Goal: Task Accomplishment & Management: Manage account settings

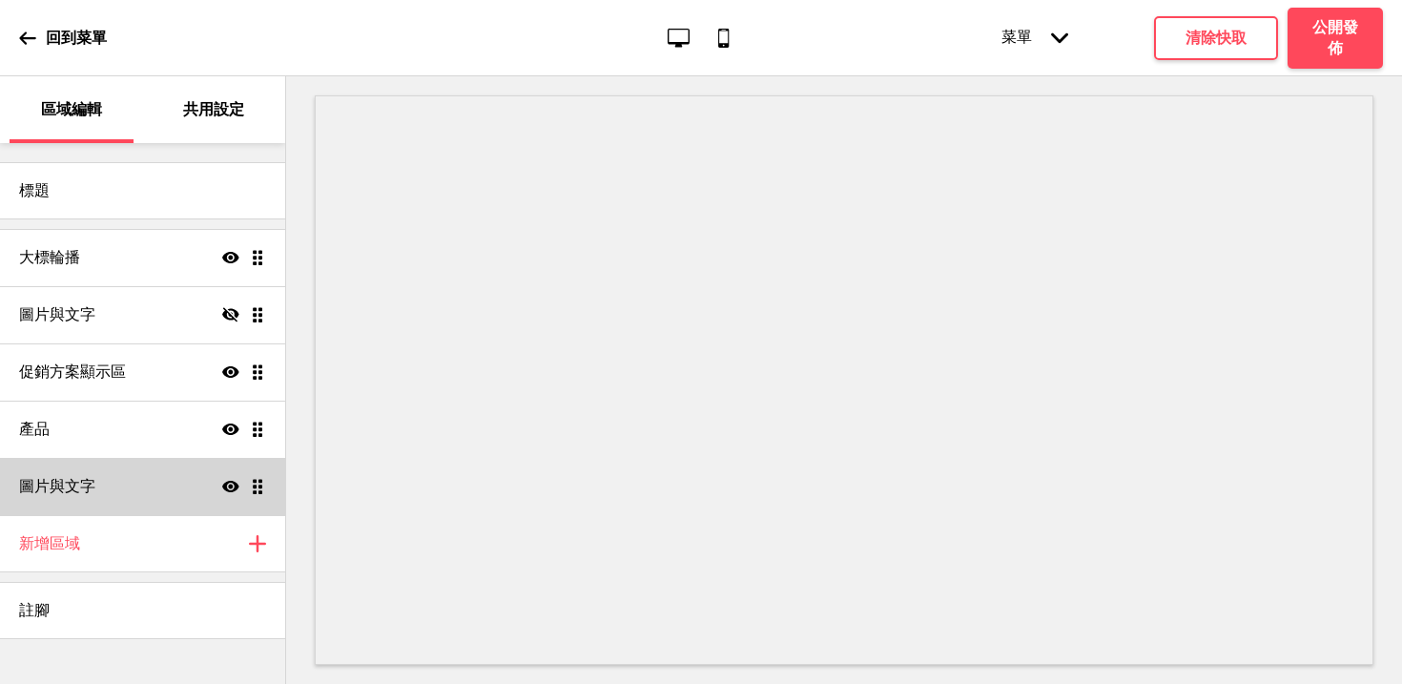
click at [227, 482] on icon at bounding box center [230, 486] width 17 height 11
click at [1347, 44] on h4 "公開發佈" at bounding box center [1334, 38] width 57 height 42
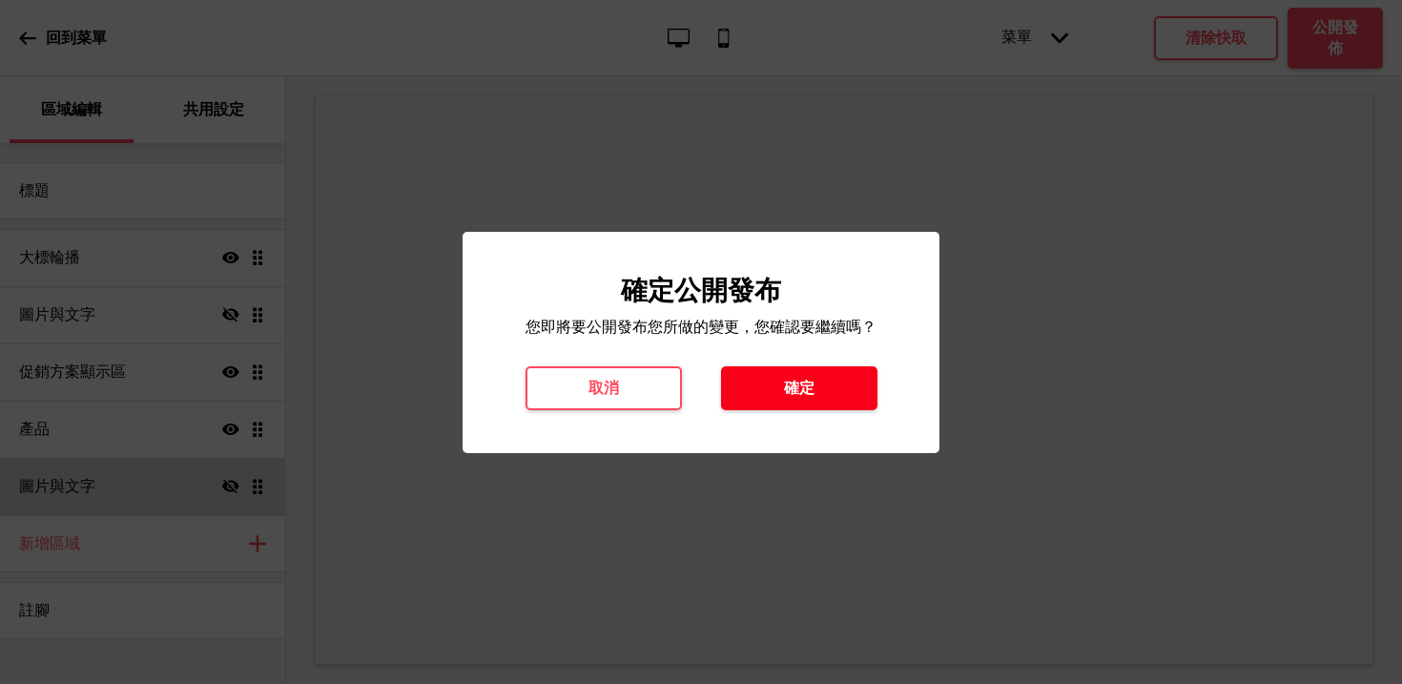
click at [776, 388] on button "確定" at bounding box center [799, 388] width 156 height 44
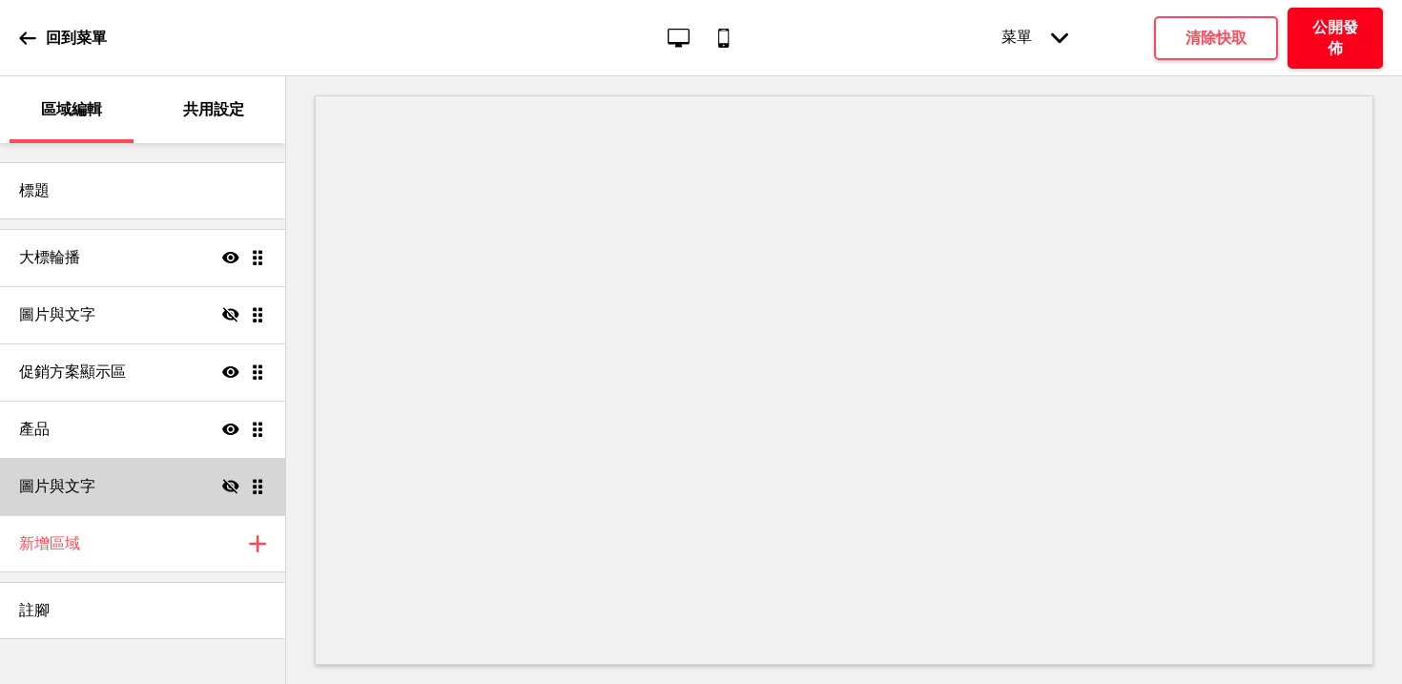
click at [1323, 34] on h4 "公開發佈" at bounding box center [1334, 38] width 57 height 42
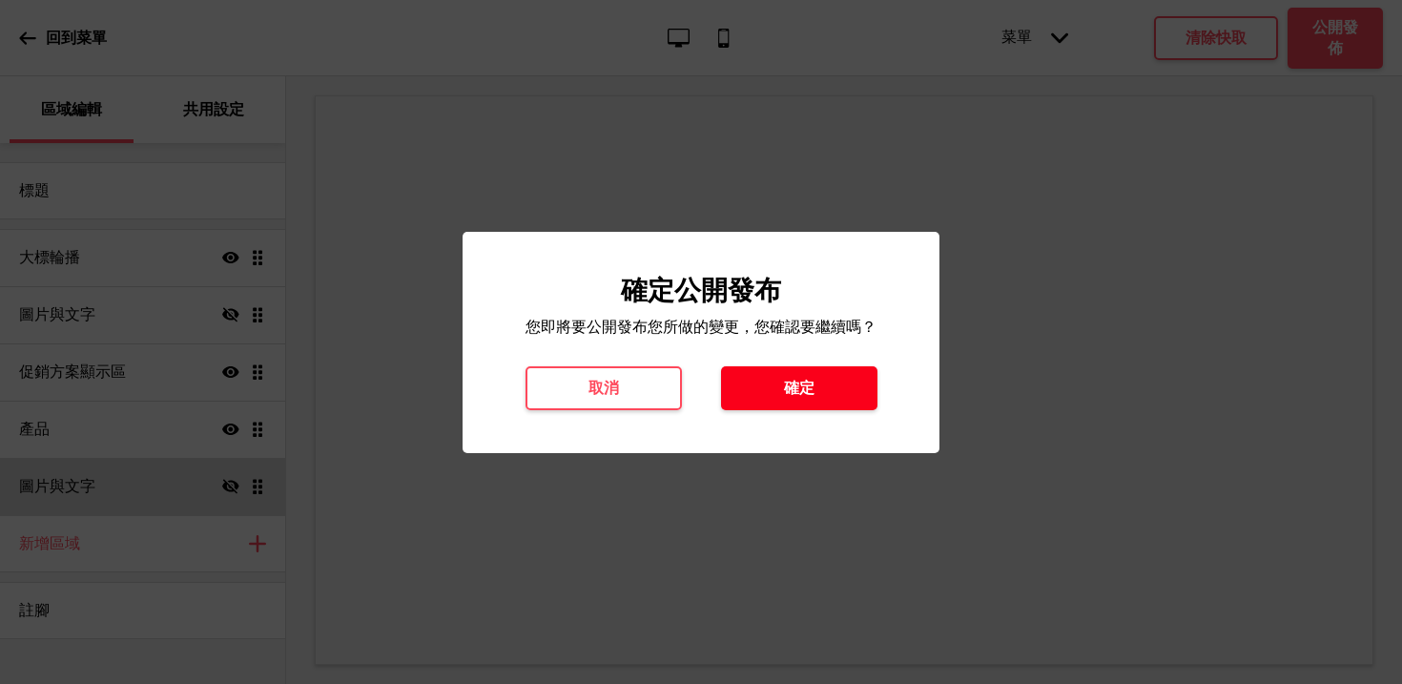
click at [848, 384] on button "確定" at bounding box center [799, 388] width 156 height 44
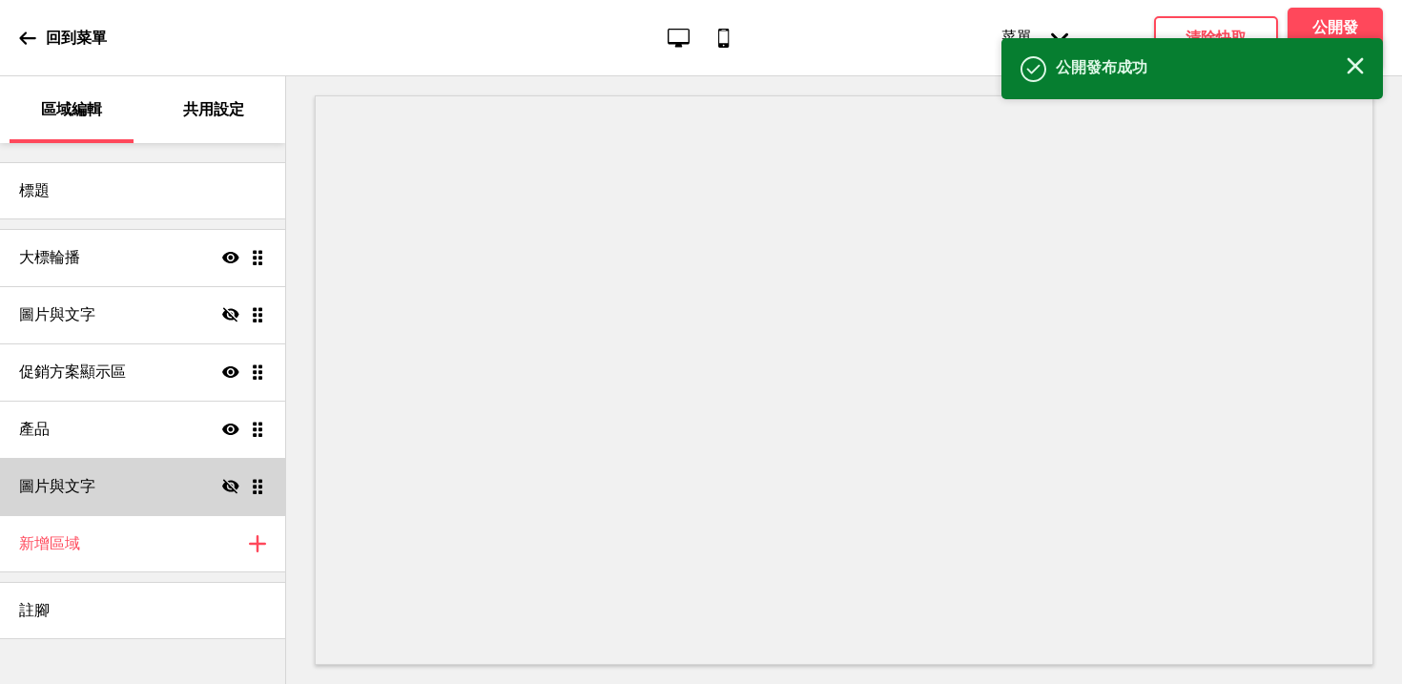
click at [42, 39] on div "回到菜單" at bounding box center [63, 37] width 88 height 51
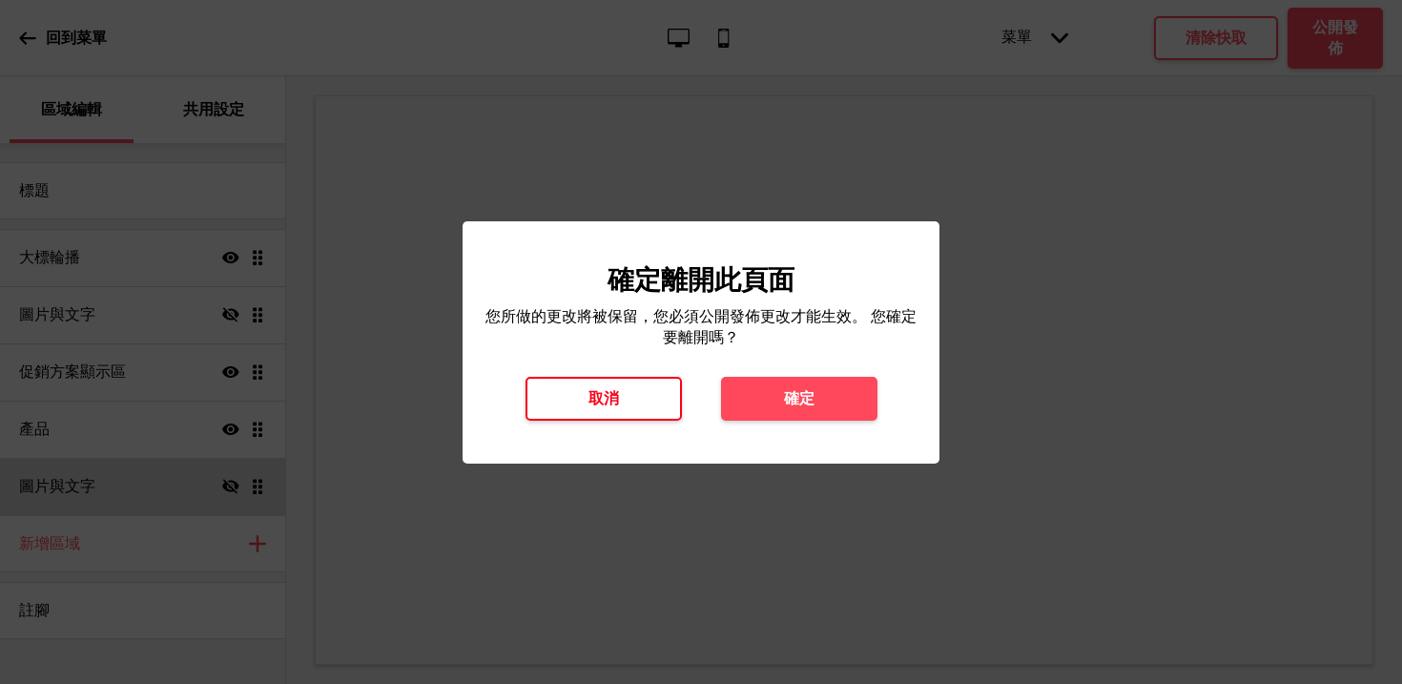
click at [600, 394] on h4 "取消" at bounding box center [603, 398] width 31 height 21
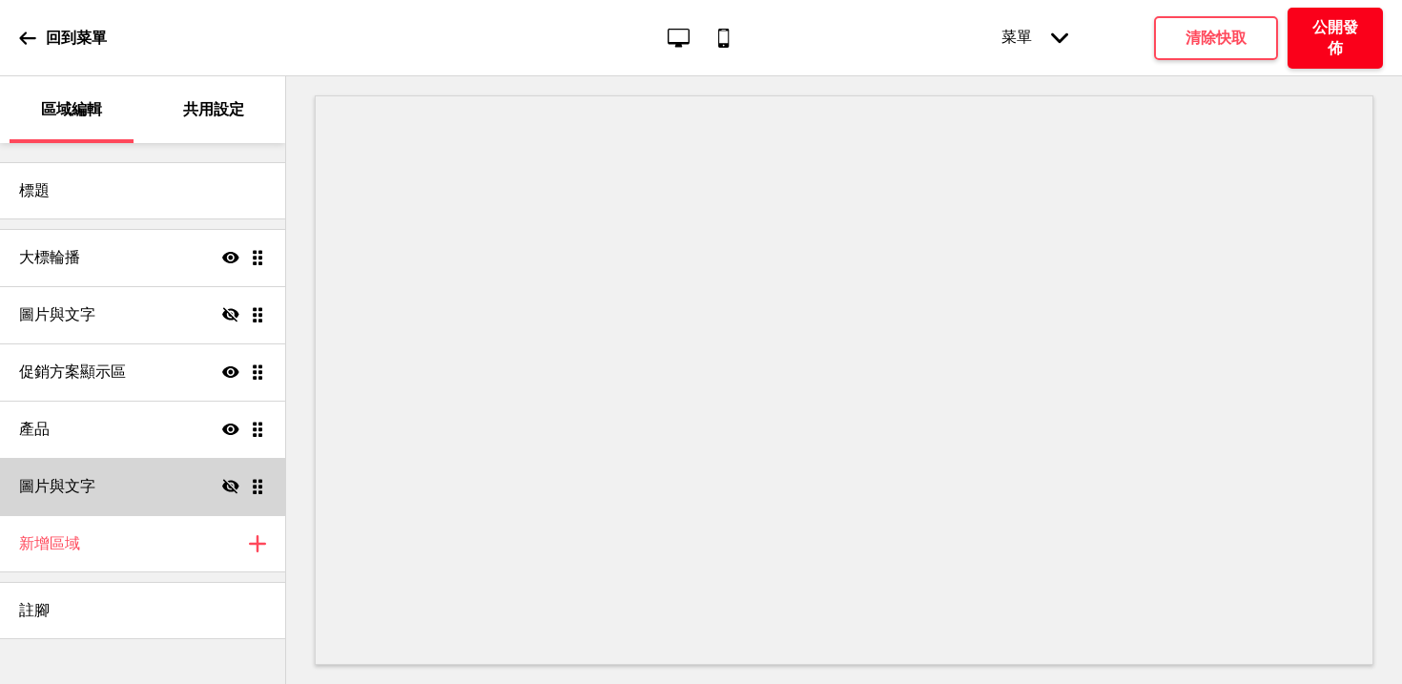
click at [1359, 48] on h4 "公開發佈" at bounding box center [1334, 38] width 57 height 42
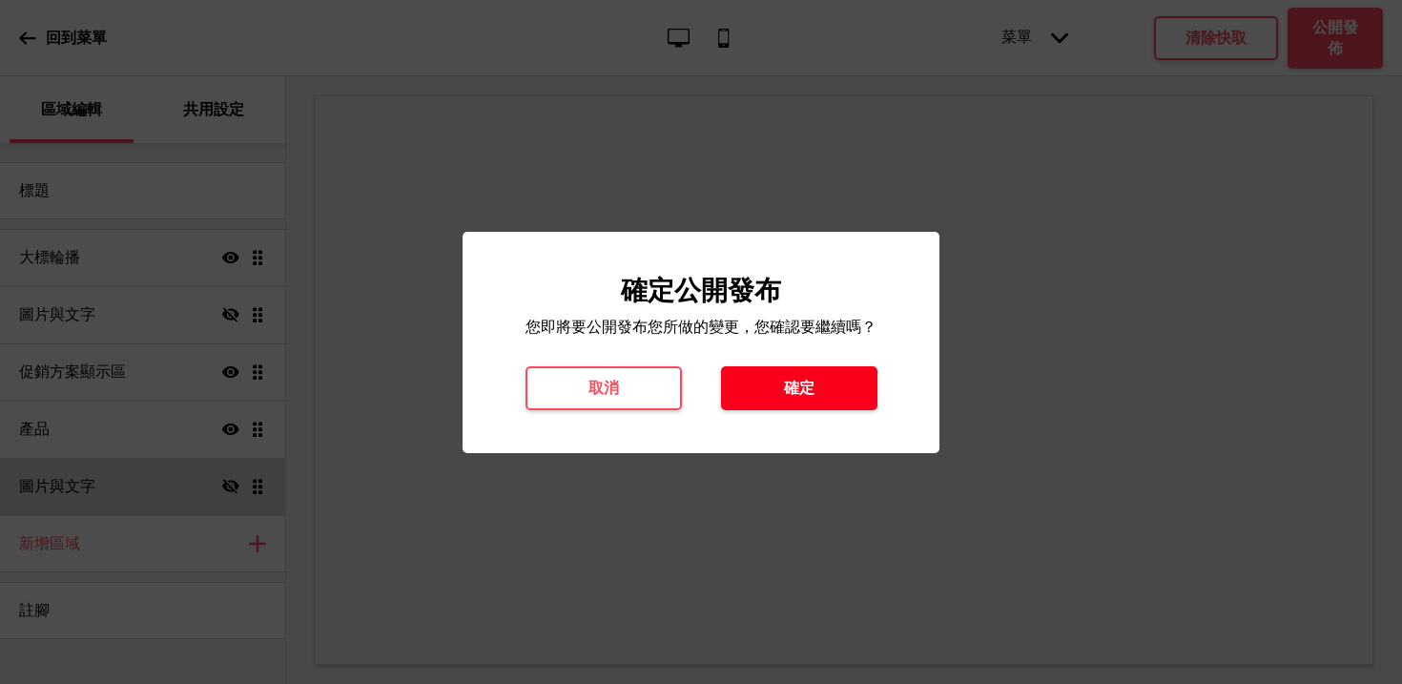
click at [813, 397] on h4 "確定" at bounding box center [799, 388] width 31 height 21
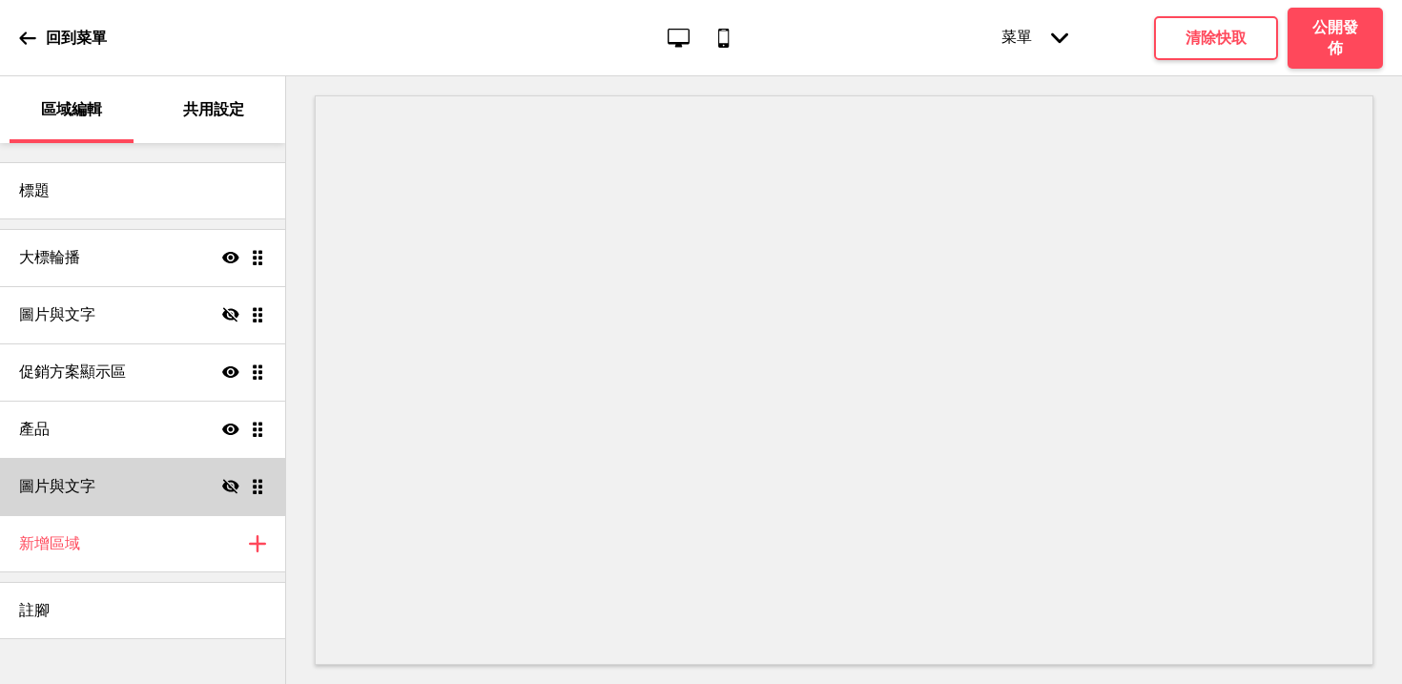
click at [40, 48] on div "回到菜單" at bounding box center [63, 37] width 88 height 51
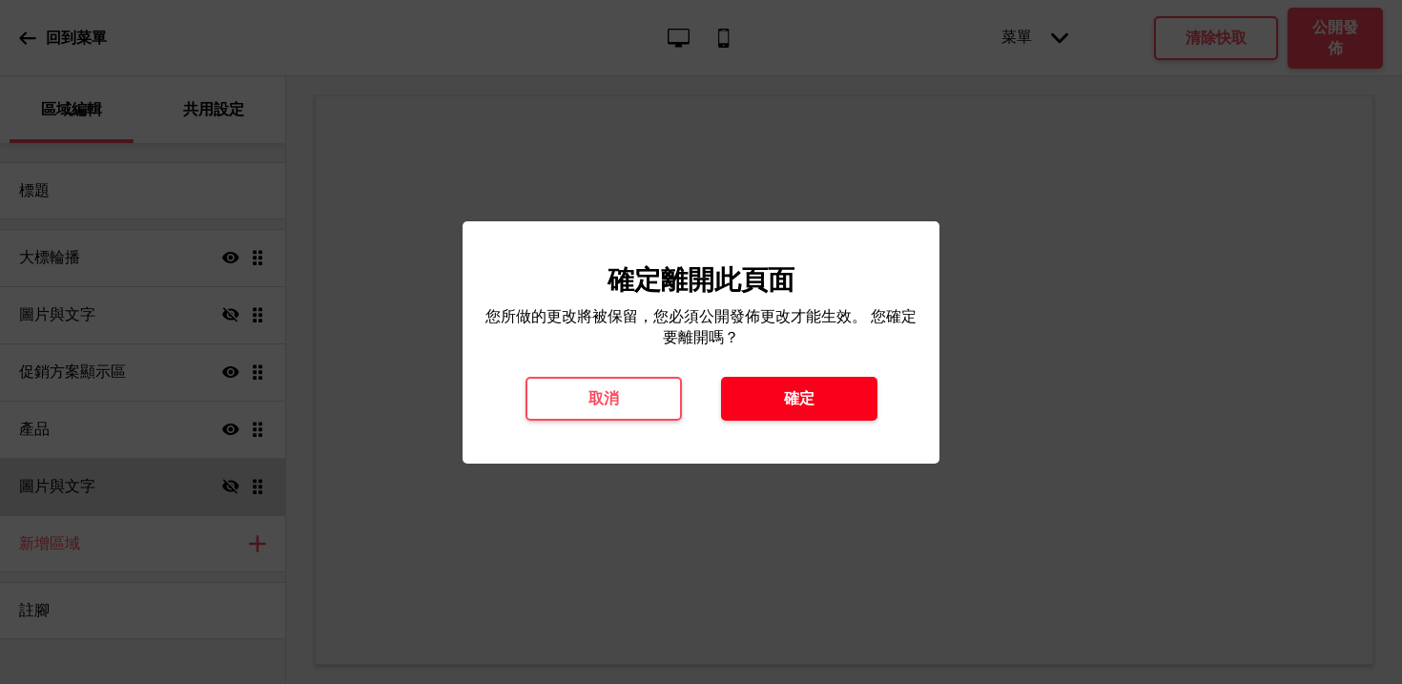
click at [800, 407] on h4 "確定" at bounding box center [799, 398] width 31 height 21
